Goal: Information Seeking & Learning: Learn about a topic

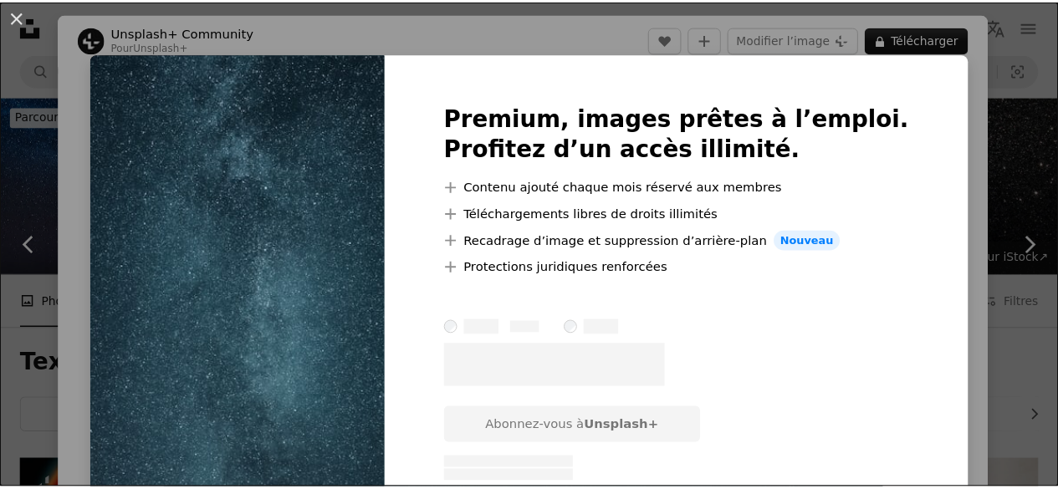
scroll to position [1020, 0]
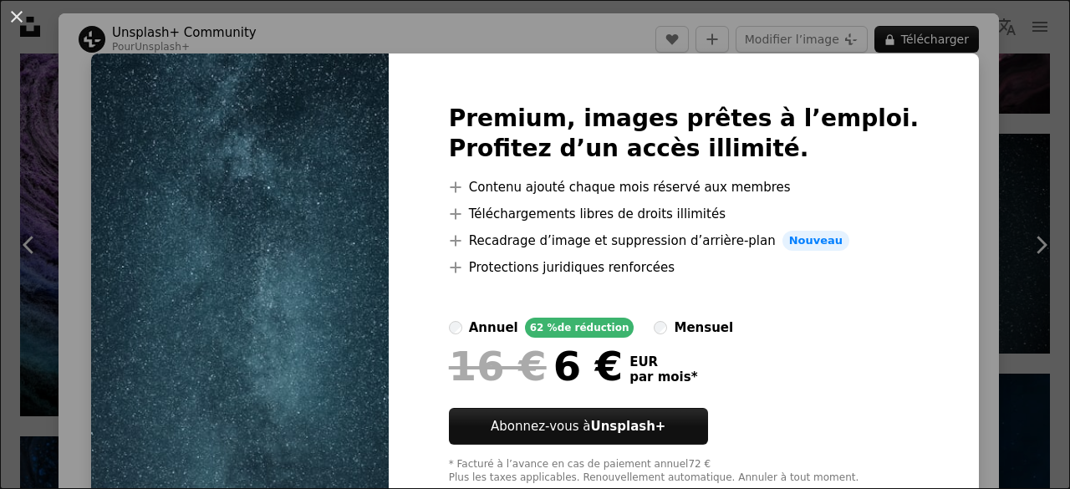
click at [1002, 64] on div "An X shape Premium, images prêtes à l’emploi. Profitez d’un accès illimité. A p…" at bounding box center [535, 244] width 1070 height 489
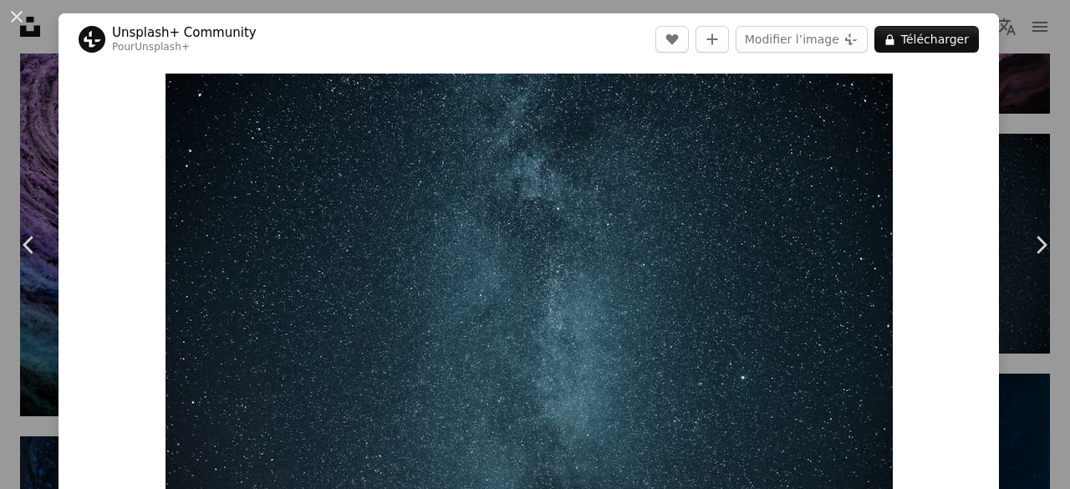
click at [1002, 64] on div "An X shape Chevron left Chevron right Unsplash+ Community Pour Unsplash+ A hear…" at bounding box center [535, 244] width 1070 height 489
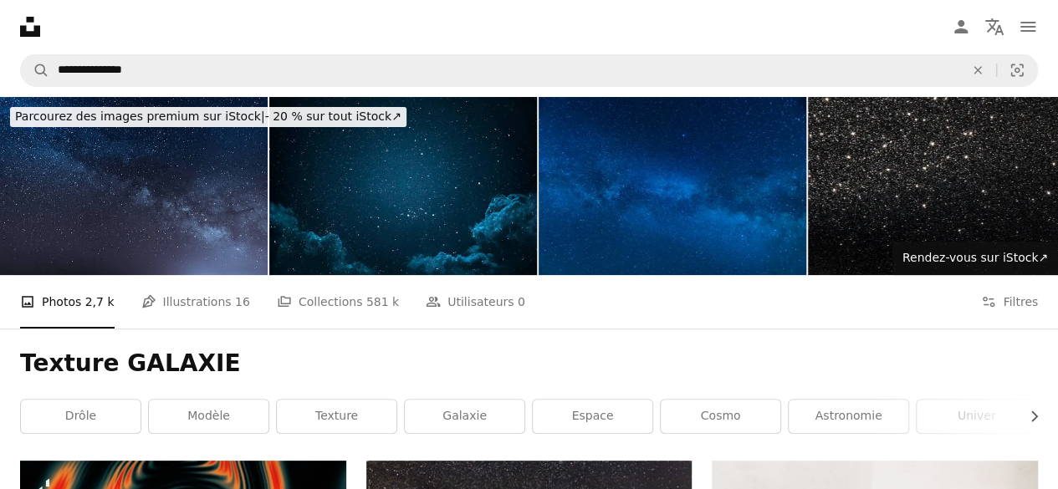
click at [152, 208] on img at bounding box center [134, 186] width 268 height 178
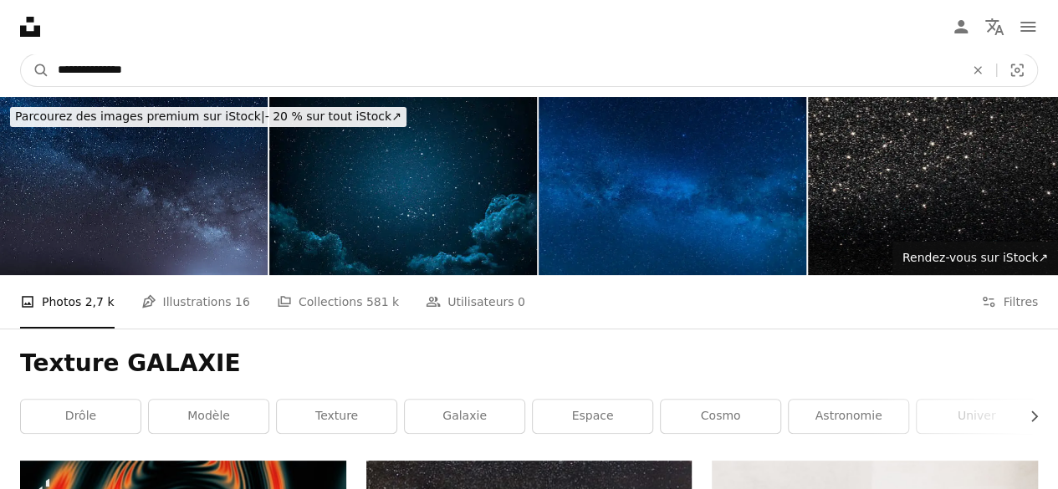
drag, startPoint x: 97, startPoint y: 76, endPoint x: 0, endPoint y: 186, distance: 147.0
type input "*******"
click at [21, 54] on button "A magnifying glass" at bounding box center [35, 70] width 28 height 32
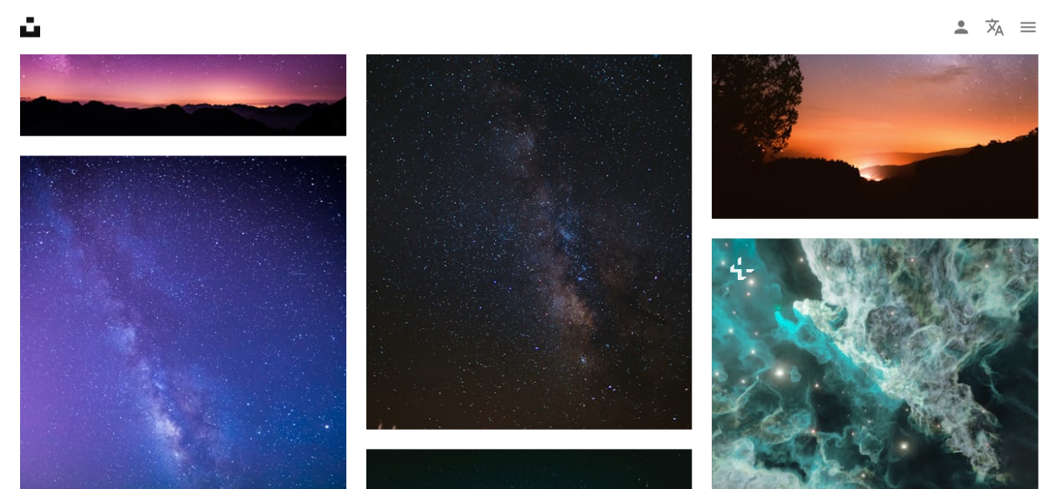
scroll to position [1459, 0]
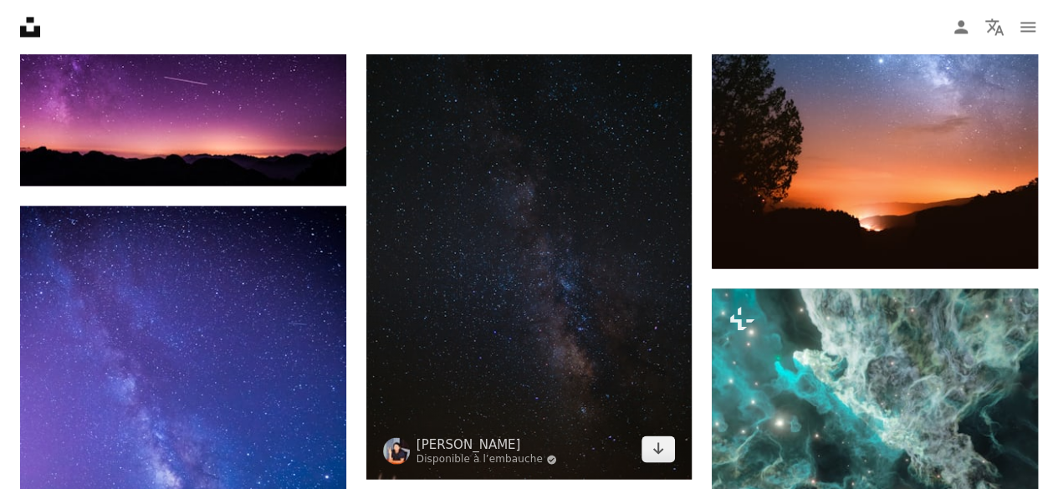
click at [465, 223] on img at bounding box center [529, 235] width 326 height 489
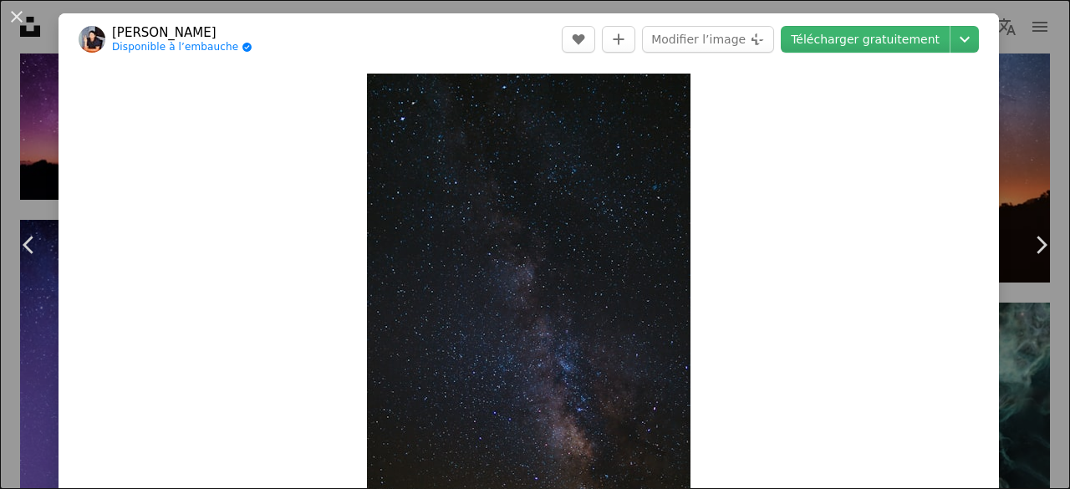
click at [52, 89] on div "An X shape Chevron left Chevron right [PERSON_NAME] Disponible à l’embauche A c…" at bounding box center [535, 244] width 1070 height 489
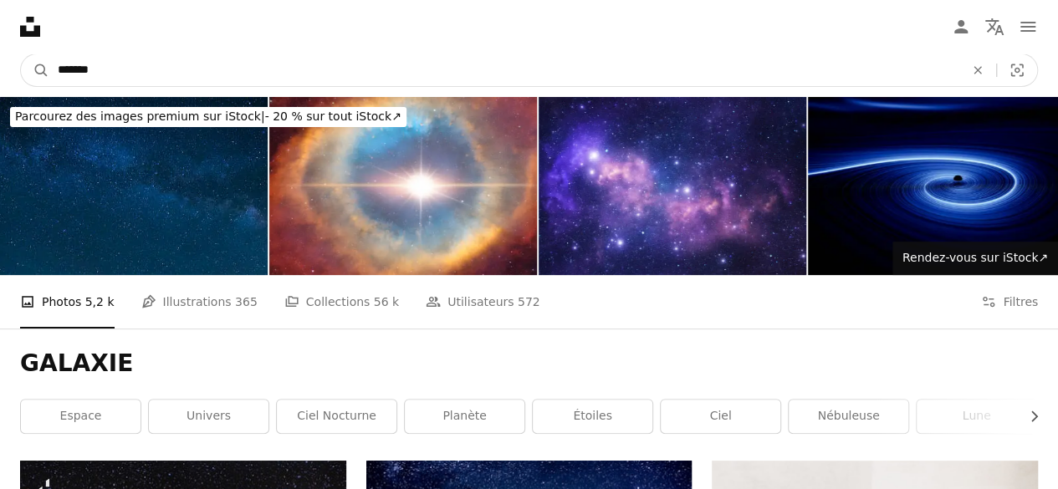
drag, startPoint x: 302, startPoint y: 69, endPoint x: 0, endPoint y: 121, distance: 306.3
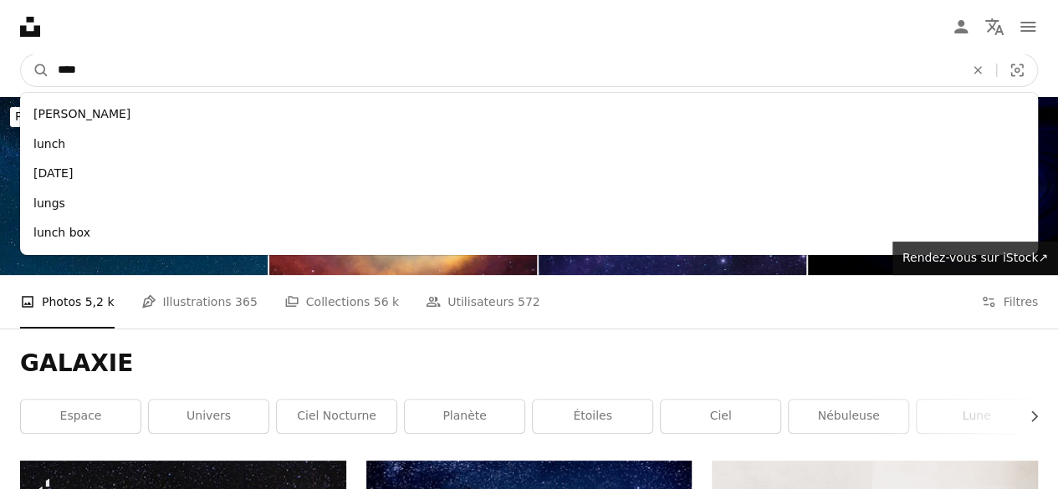
type input "****"
click at [21, 54] on button "A magnifying glass" at bounding box center [35, 70] width 28 height 32
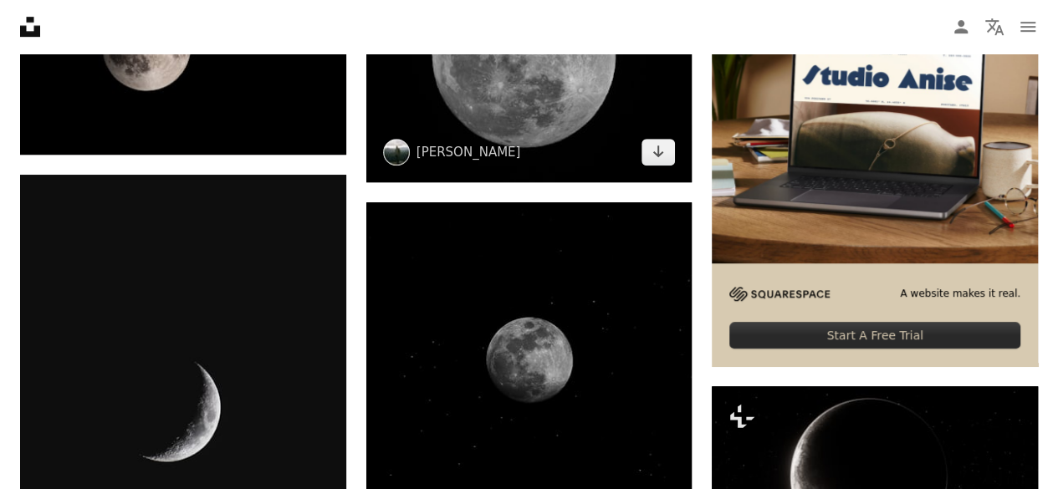
scroll to position [524, 0]
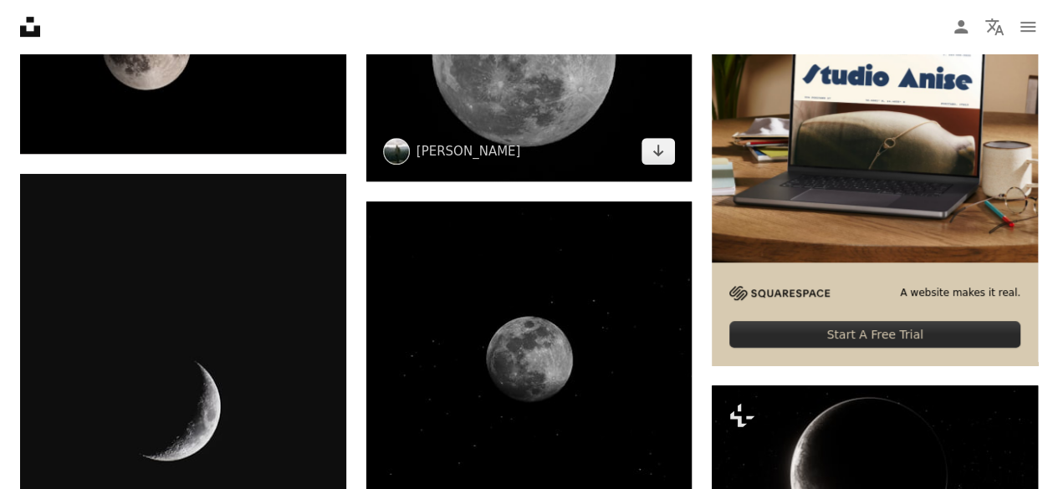
click at [498, 86] on img at bounding box center [529, 58] width 326 height 244
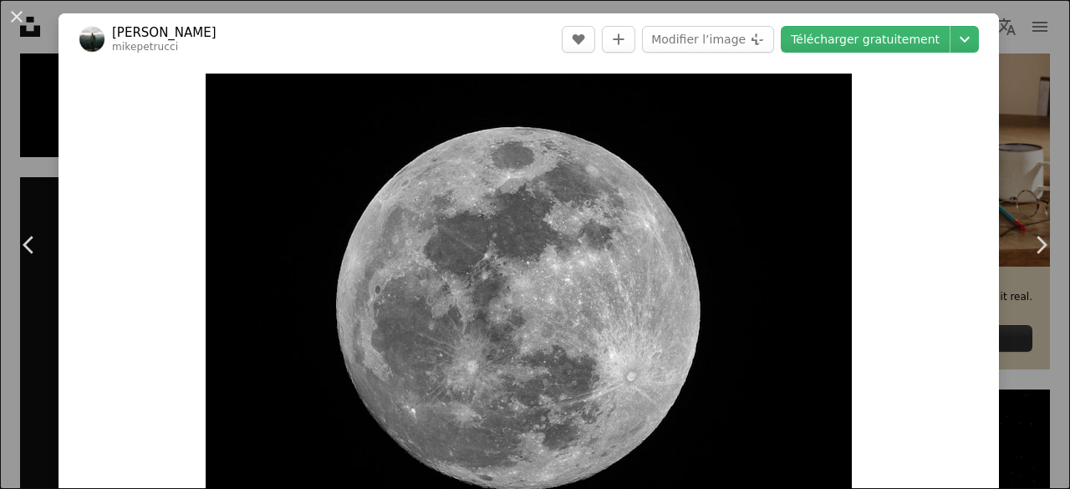
click at [993, 130] on div "An X shape Chevron left Chevron right [PERSON_NAME] mikepetrucci A heart A plus…" at bounding box center [535, 244] width 1070 height 489
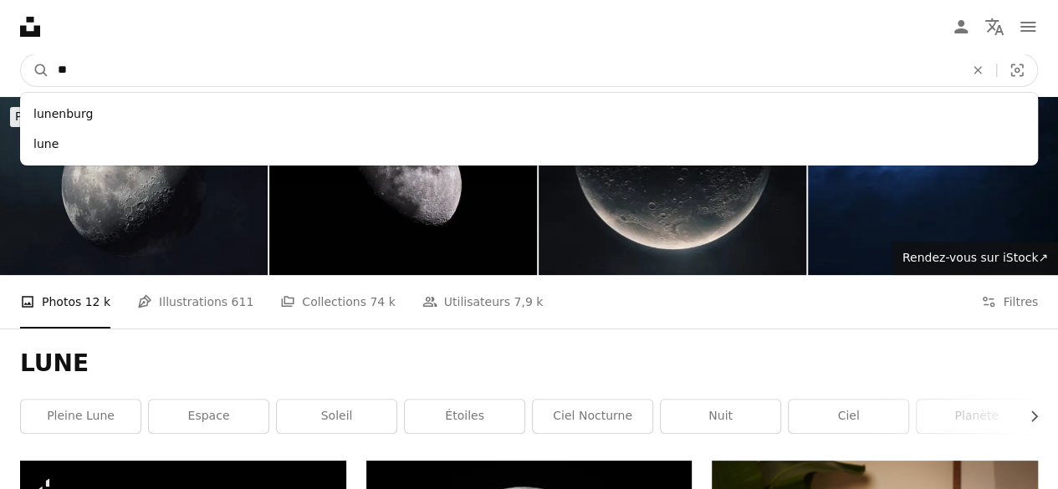
type input "*"
type input "********"
click at [21, 54] on button "A magnifying glass" at bounding box center [35, 70] width 28 height 32
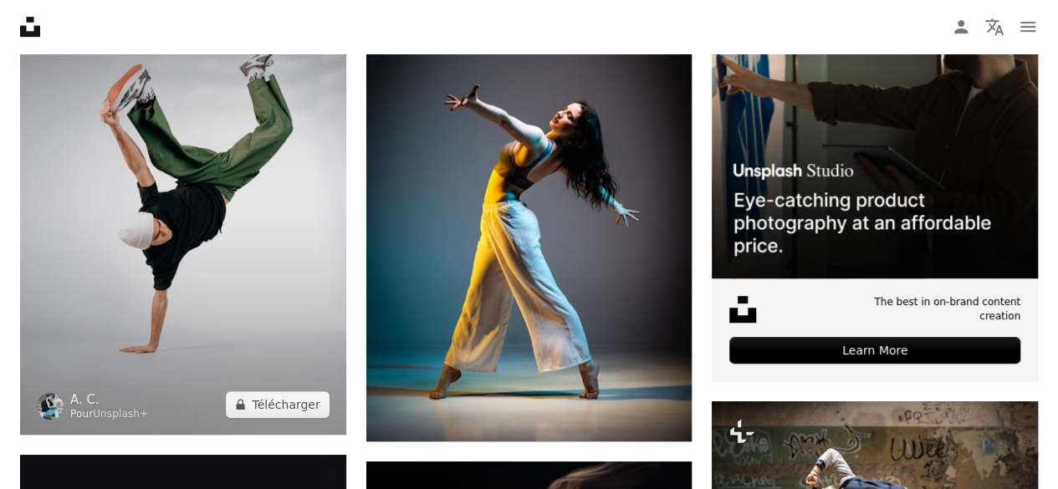
scroll to position [534, 0]
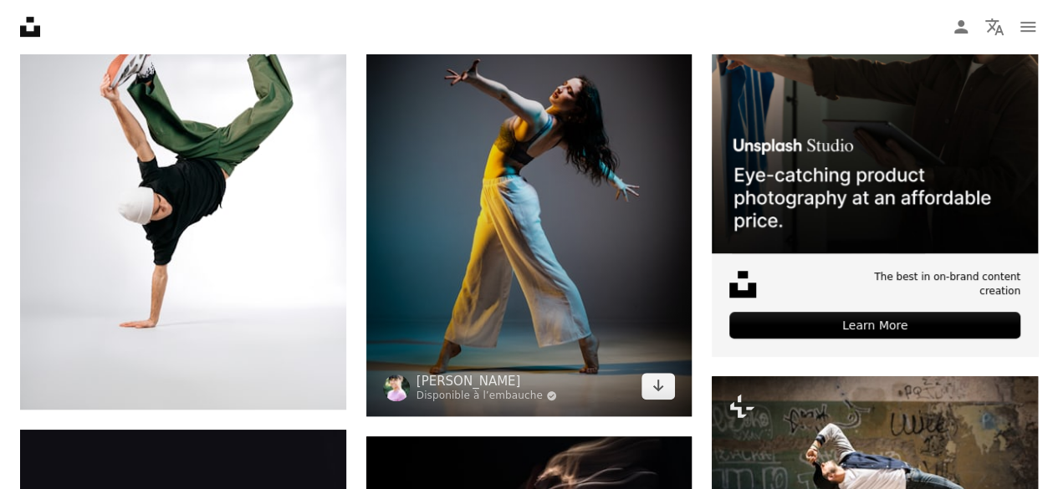
click at [569, 191] on img at bounding box center [529, 171] width 326 height 489
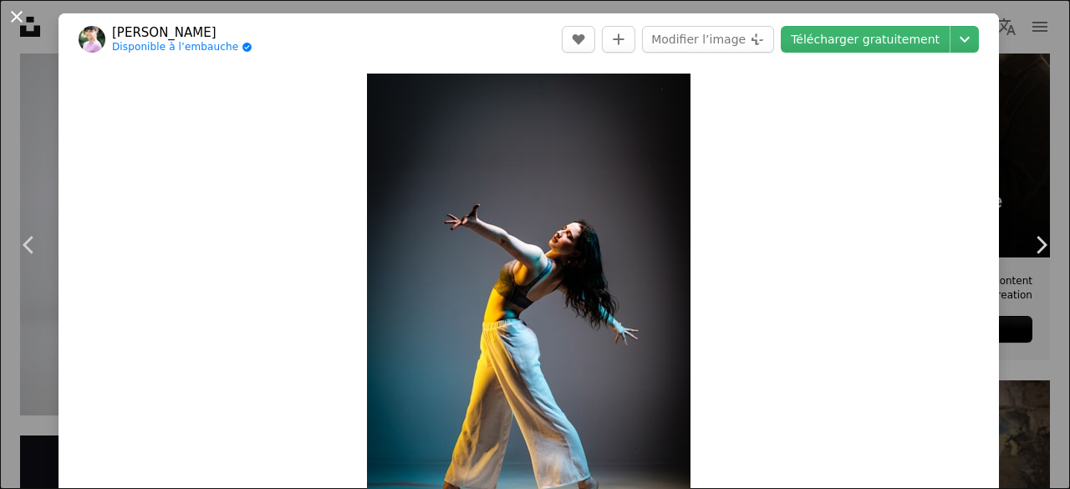
click at [16, 19] on button "An X shape" at bounding box center [17, 17] width 20 height 20
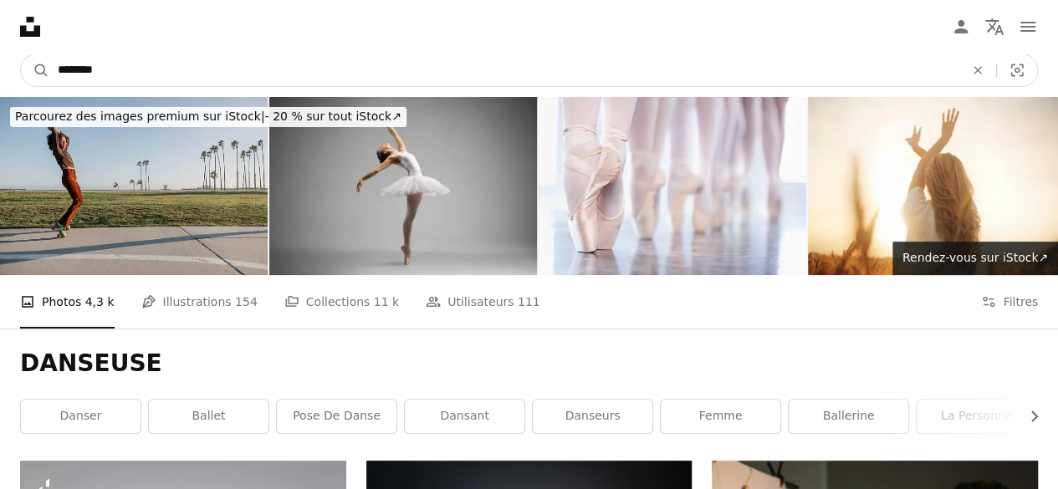
drag, startPoint x: 198, startPoint y: 54, endPoint x: 0, endPoint y: 48, distance: 198.3
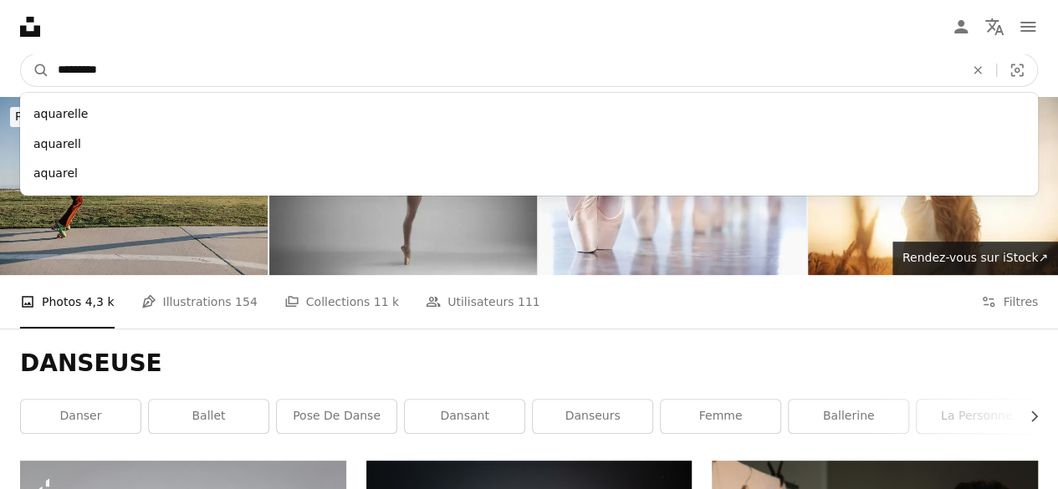
type input "*********"
click at [21, 54] on button "A magnifying glass" at bounding box center [35, 70] width 28 height 32
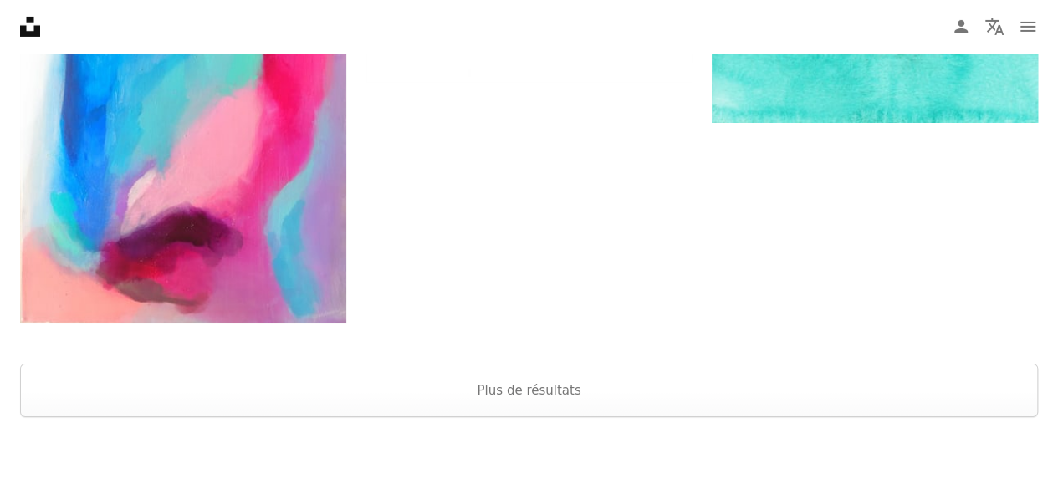
scroll to position [2843, 0]
